Goal: Find specific page/section: Find specific page/section

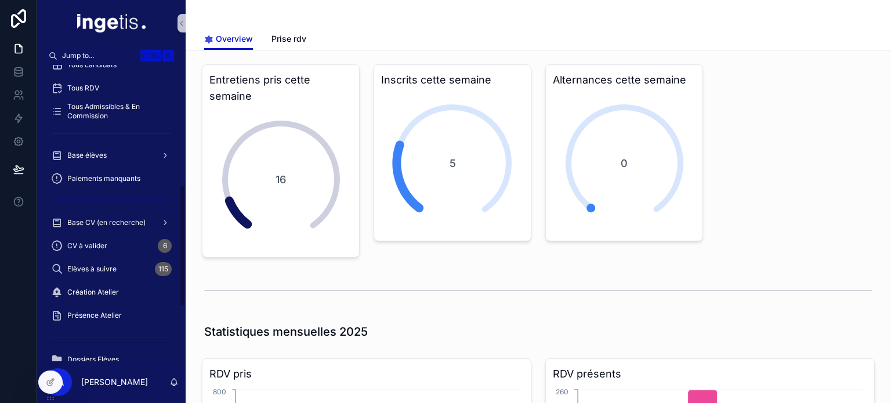
scroll to position [292, 0]
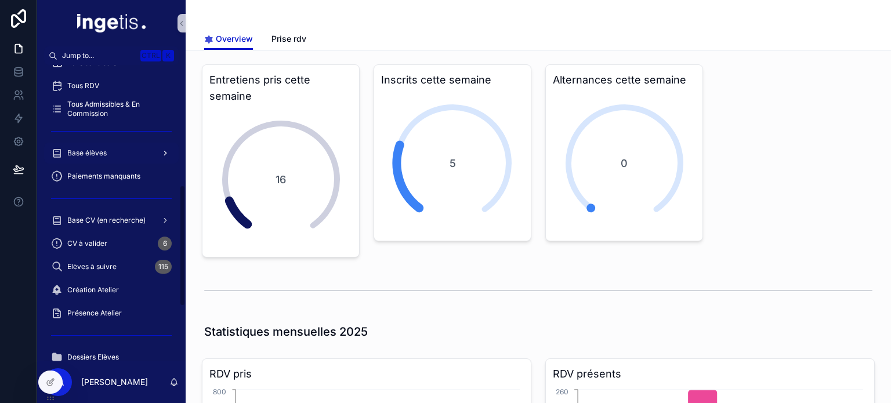
click at [125, 152] on div "Base élèves" at bounding box center [111, 153] width 121 height 19
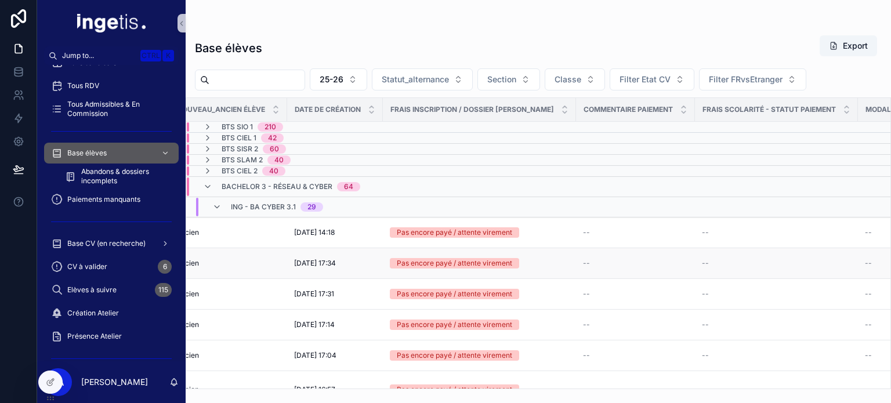
scroll to position [0, 1596]
